Goal: Task Accomplishment & Management: Use online tool/utility

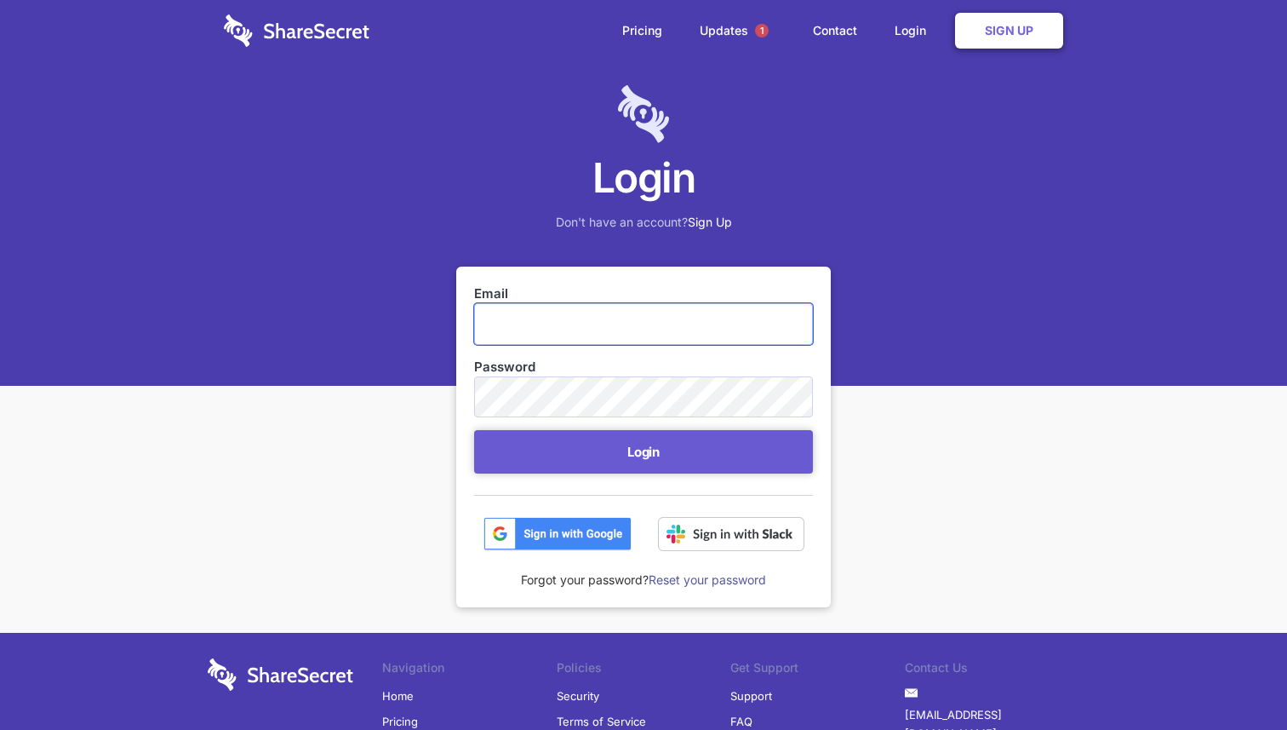
click at [643, 312] on input "Email" at bounding box center [643, 323] width 339 height 41
type input "[PERSON_NAME][EMAIL_ADDRESS][PERSON_NAME][DOMAIN_NAME]"
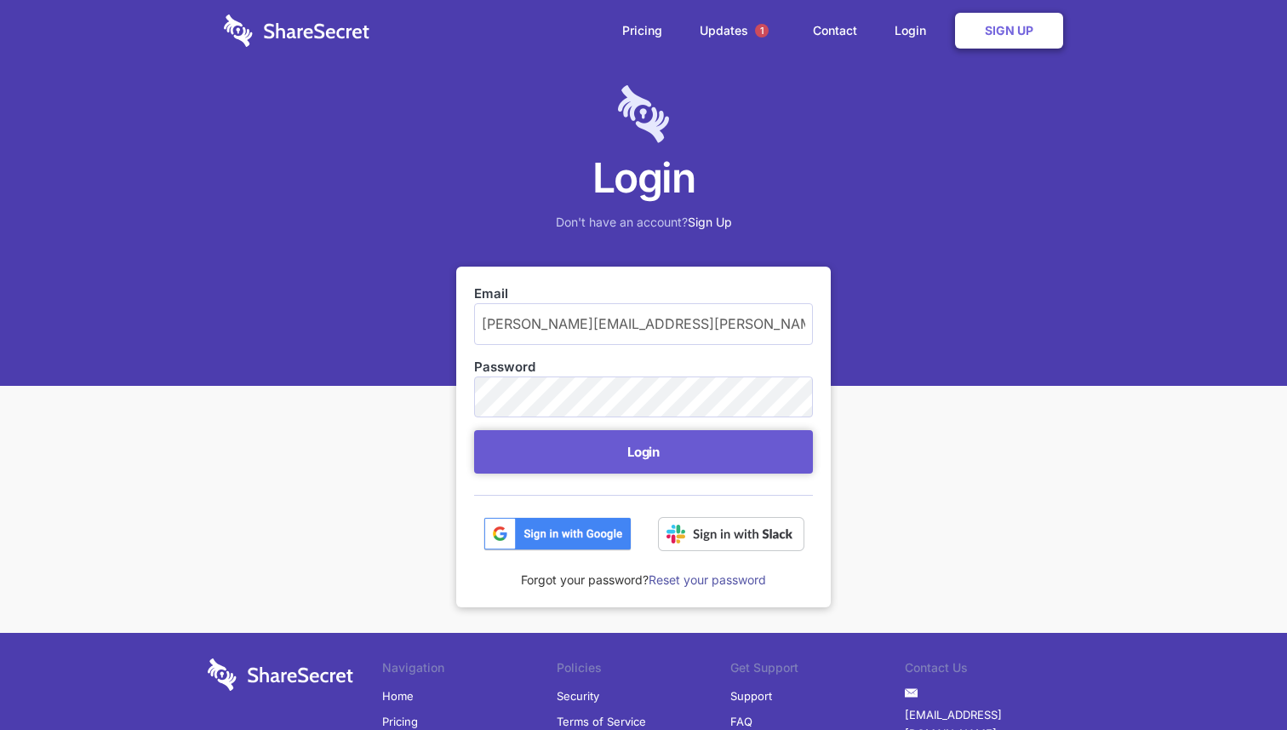
click at [689, 533] on img at bounding box center [731, 534] width 146 height 34
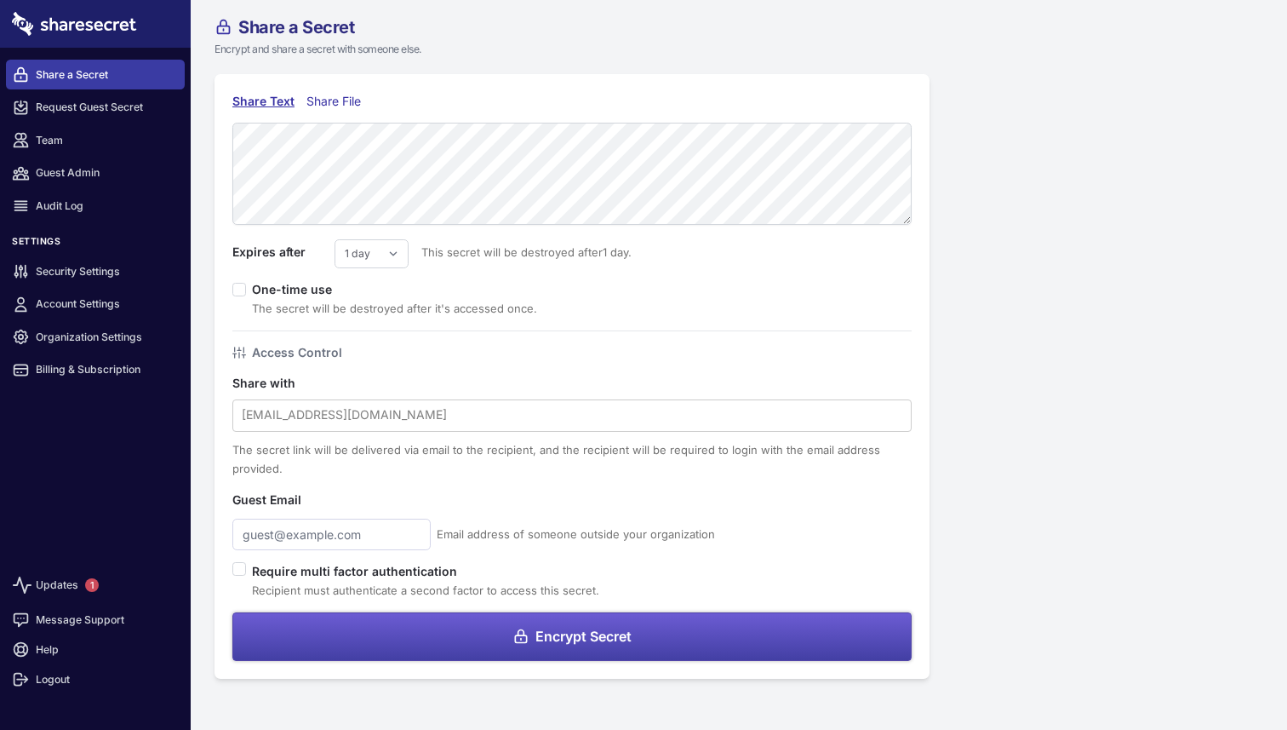
click at [382, 233] on form "Expires after 1 day 2 days 3 days 4 days 5 days 6 days 7 days This secret will …" at bounding box center [571, 392] width 679 height 538
click at [380, 249] on select "1 day 2 days 3 days 4 days 5 days 6 days 7 days" at bounding box center [372, 253] width 74 height 29
select select "7"
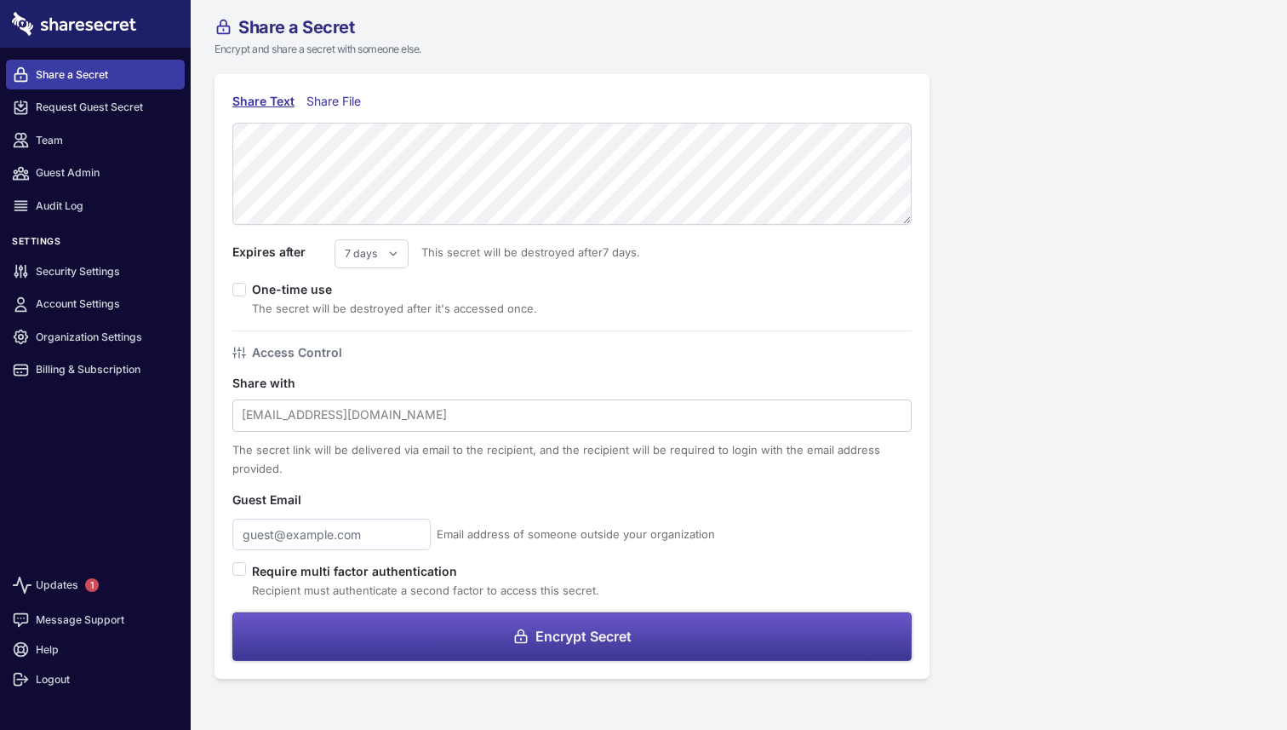
click at [614, 642] on span "Encrypt Secret" at bounding box center [583, 636] width 96 height 14
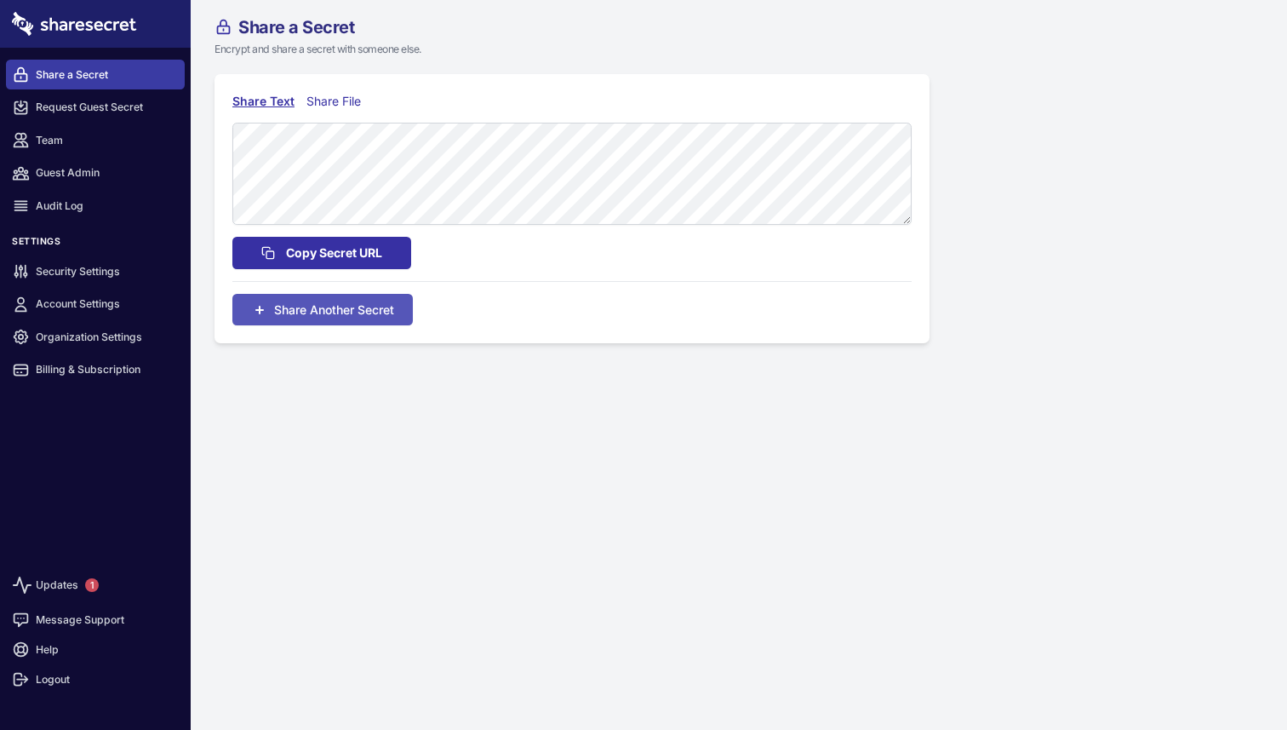
click at [344, 253] on span "Copy Secret URL" at bounding box center [334, 252] width 96 height 19
